Goal: Transaction & Acquisition: Purchase product/service

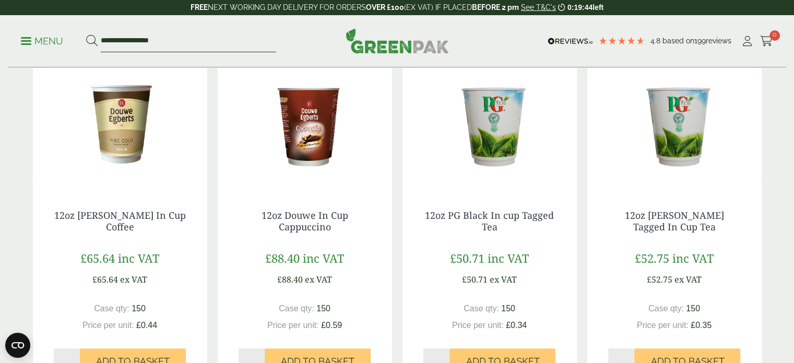
scroll to position [907, 0]
drag, startPoint x: 0, startPoint y: 0, endPoint x: 173, endPoint y: 40, distance: 177.5
click at [173, 40] on input "**********" at bounding box center [188, 41] width 175 height 22
click at [746, 38] on icon at bounding box center [747, 41] width 13 height 10
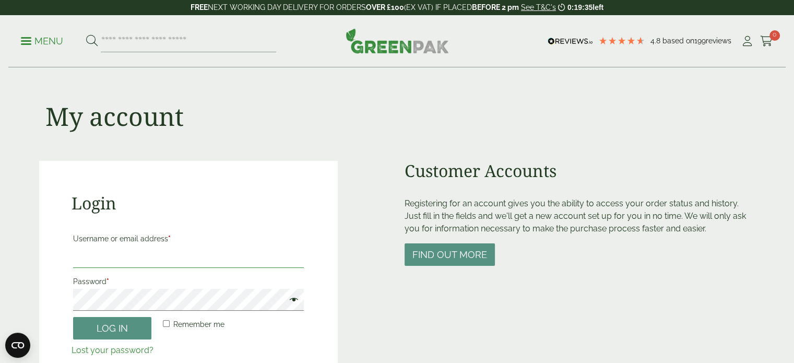
click at [144, 248] on input "Username or email address *" at bounding box center [188, 257] width 231 height 22
type input "**********"
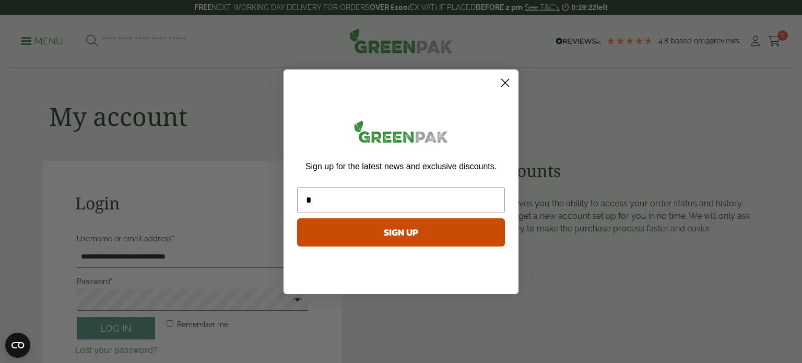
type input "*"
click at [502, 83] on circle "Close dialog" at bounding box center [505, 82] width 17 height 17
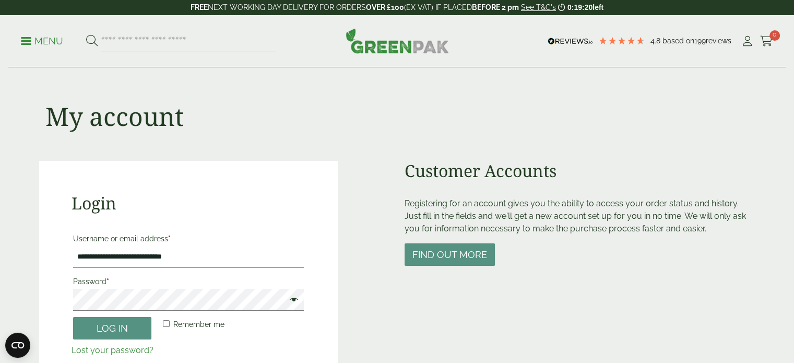
click at [167, 317] on p "Remember me Log in" at bounding box center [189, 328] width 235 height 26
click at [73, 317] on button "Log in" at bounding box center [112, 328] width 78 height 22
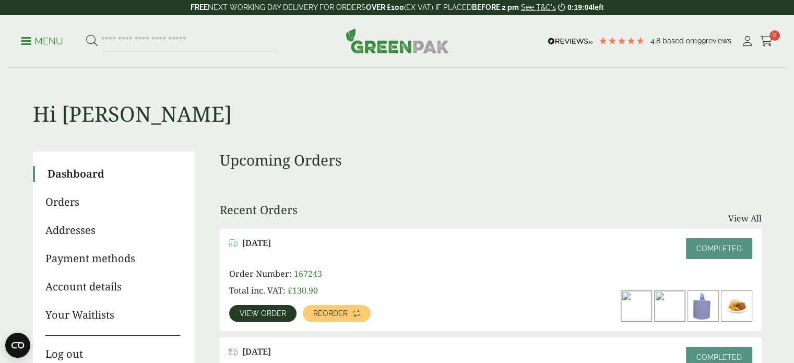
click at [282, 312] on span "View order" at bounding box center [263, 313] width 46 height 7
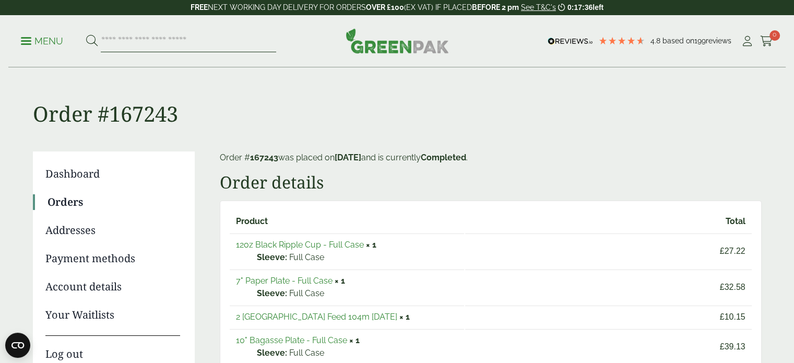
click at [194, 45] on input "search" at bounding box center [188, 41] width 175 height 22
click at [264, 245] on link "12oz Black Ripple Cup - Full Case" at bounding box center [300, 245] width 128 height 10
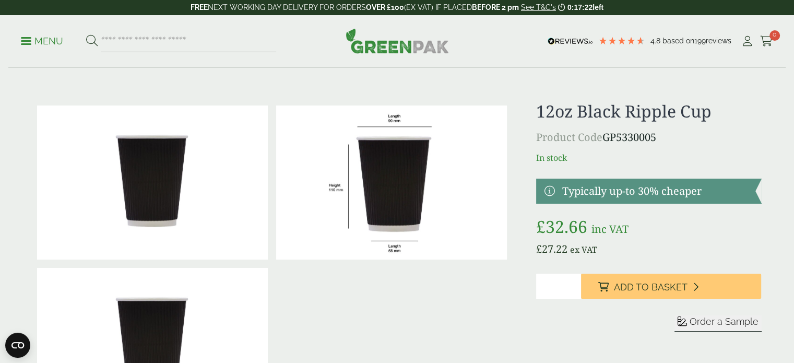
click at [561, 286] on input "*" at bounding box center [558, 286] width 45 height 25
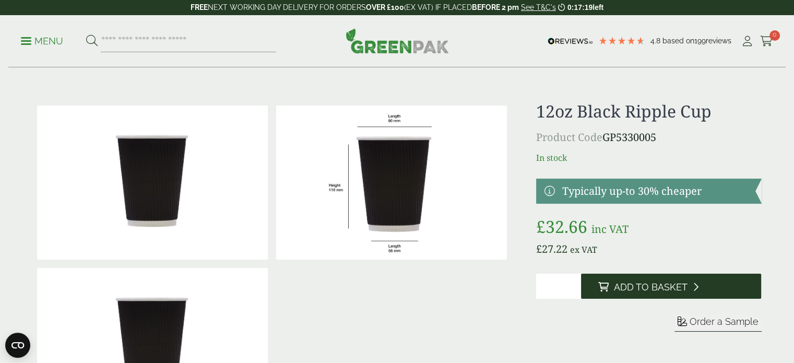
type input "*"
click at [629, 284] on span "Add to Basket" at bounding box center [651, 287] width 74 height 11
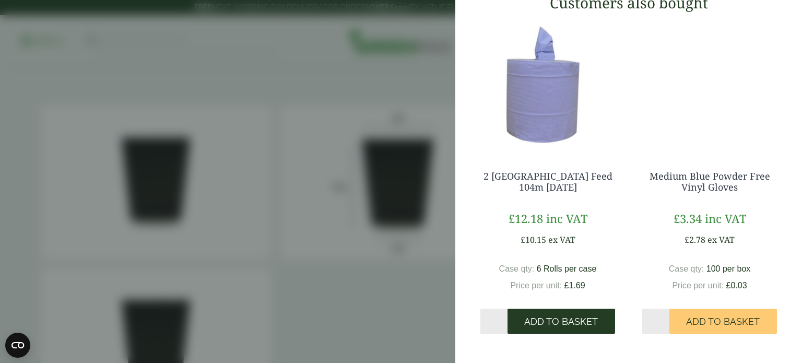
scroll to position [280, 0]
type input "*"
click at [499, 319] on input "*" at bounding box center [494, 321] width 27 height 25
click at [545, 314] on button "Add to Basket" at bounding box center [562, 321] width 108 height 25
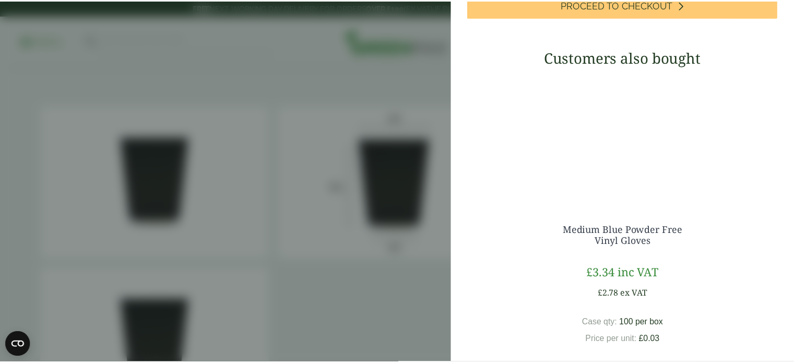
scroll to position [323, 0]
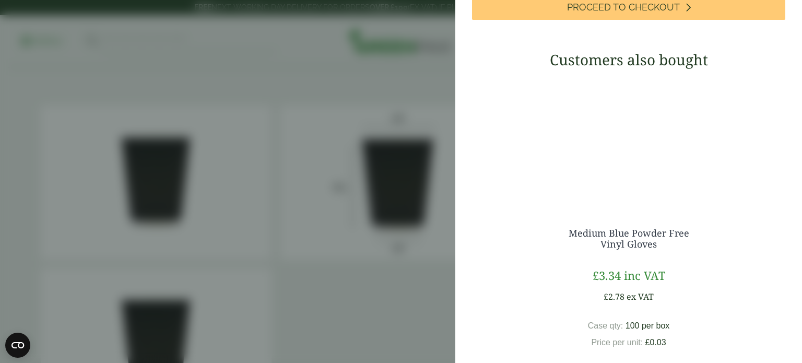
click at [270, 187] on aside "2 Ply Blue Centre Feed 104m BC104 (GP3630017) - Added to basket My Basket 12oz …" at bounding box center [401, 181] width 802 height 363
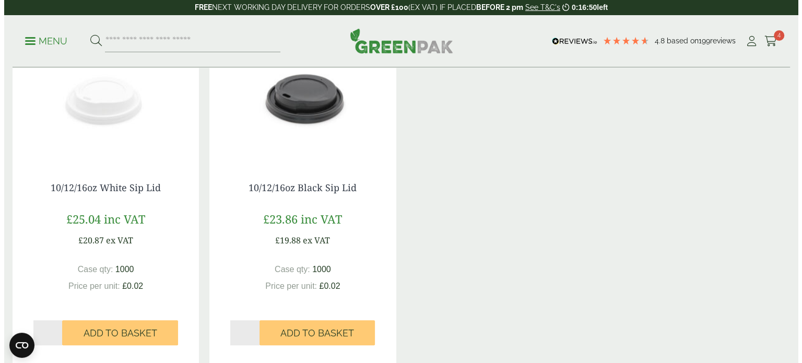
scroll to position [802, 0]
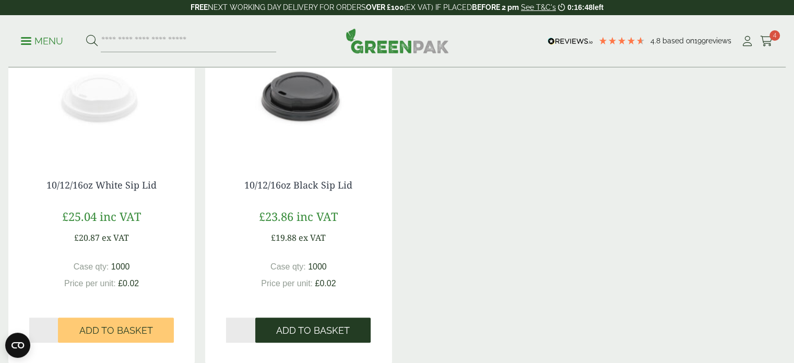
click at [303, 332] on span "Add to Basket" at bounding box center [313, 330] width 74 height 11
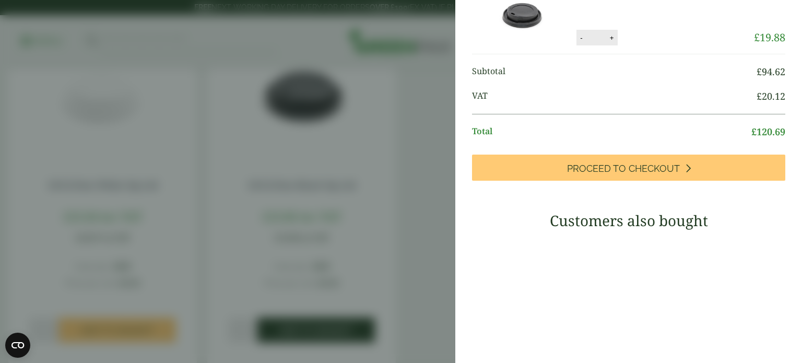
scroll to position [323, 0]
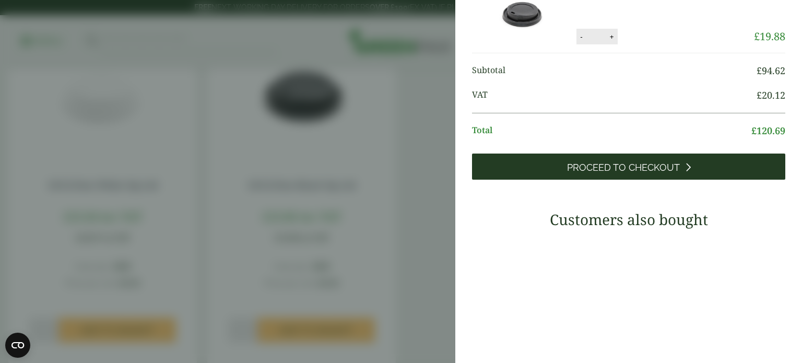
click at [606, 169] on span "Proceed to Checkout" at bounding box center [623, 167] width 113 height 11
